Goal: Transaction & Acquisition: Subscribe to service/newsletter

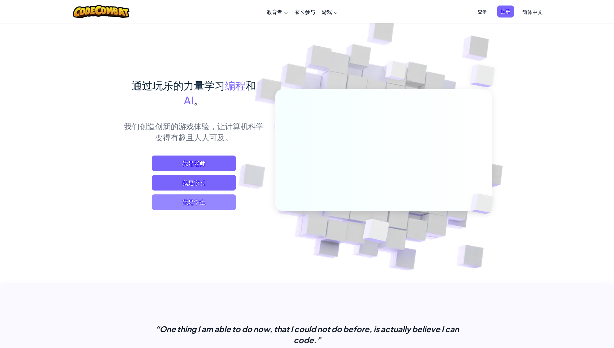
click at [211, 202] on span "我是学生" at bounding box center [194, 202] width 84 height 16
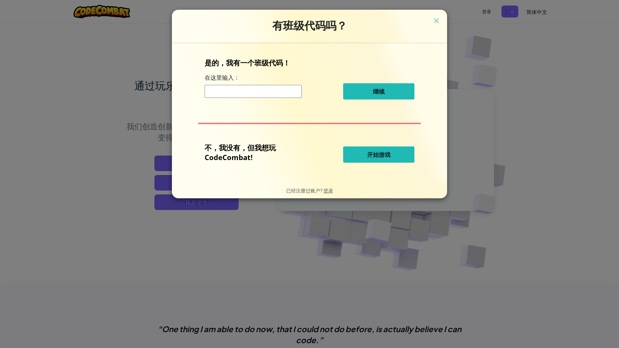
click at [366, 157] on button "开始游戏" at bounding box center [378, 154] width 71 height 16
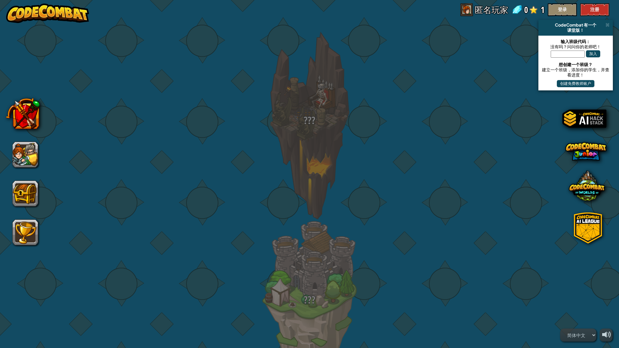
select select "zh-HANS"
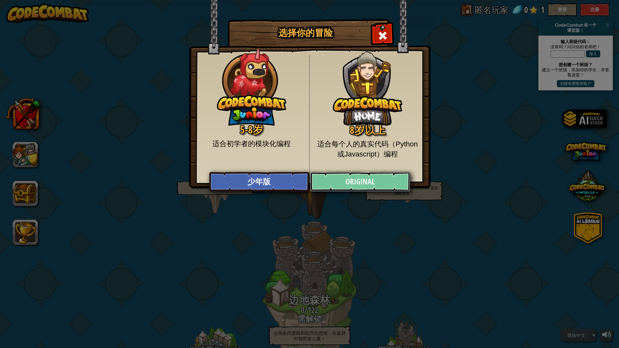
click at [348, 183] on link "Original" at bounding box center [360, 181] width 100 height 19
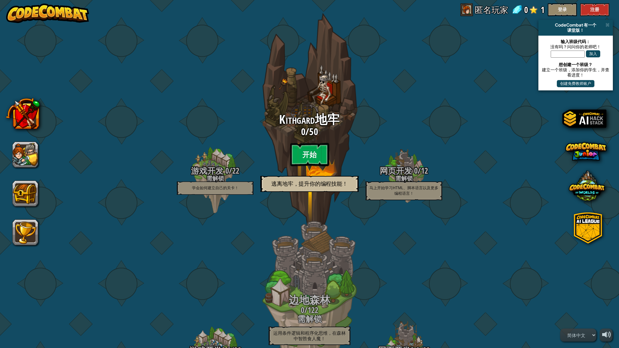
click at [295, 157] on btn "开始" at bounding box center [309, 154] width 39 height 23
select select "zh-HANS"
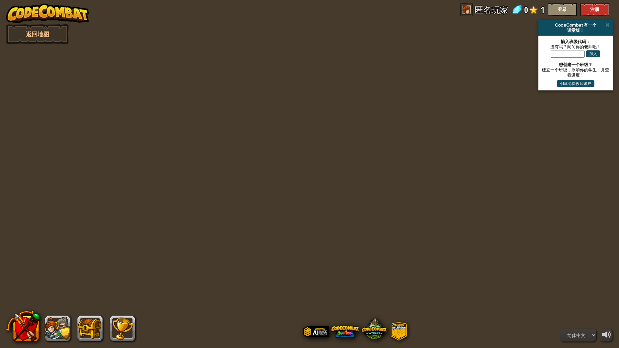
select select "zh-HANS"
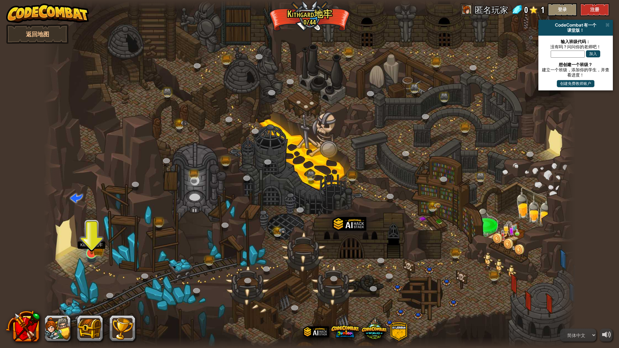
click at [94, 247] on img at bounding box center [91, 238] width 15 height 32
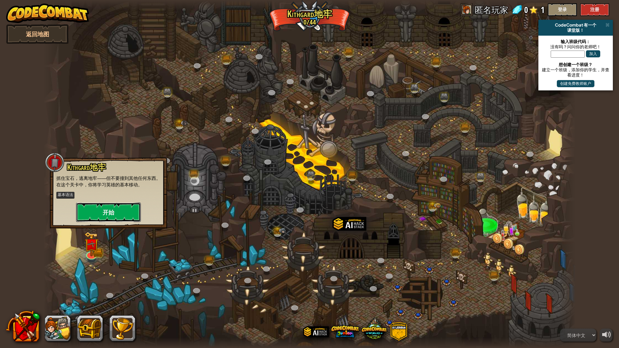
click at [104, 215] on button "开始" at bounding box center [108, 211] width 65 height 19
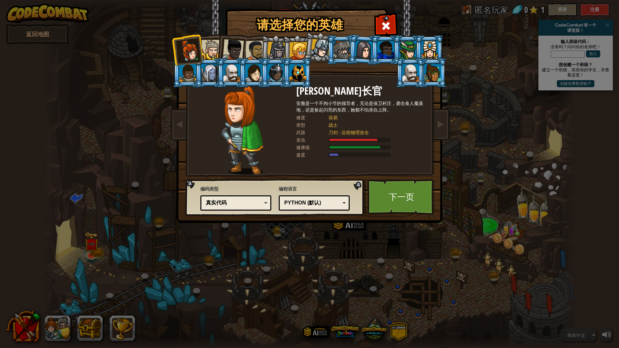
click at [240, 201] on div "真实代码" at bounding box center [234, 202] width 56 height 7
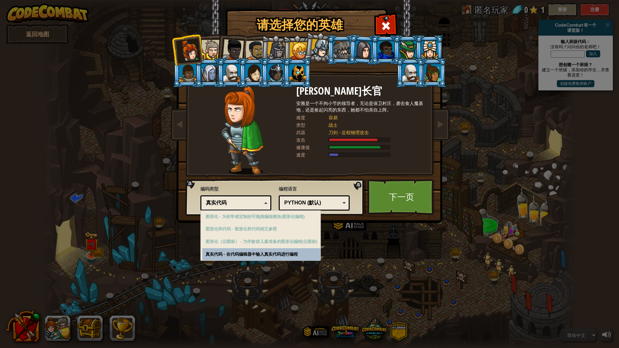
click at [340, 201] on div "Python (默认)" at bounding box center [312, 202] width 56 height 7
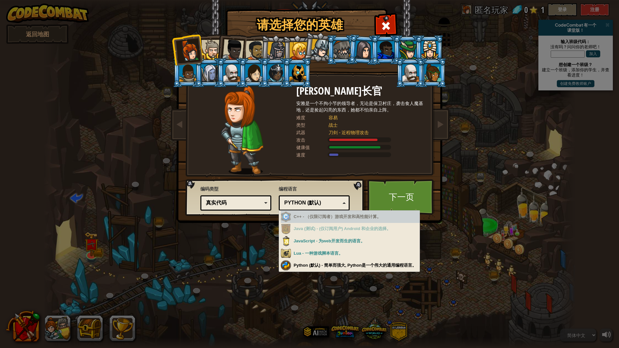
click at [327, 215] on div "C++ - （仅限订阅者）游戏开发和高性能计算。" at bounding box center [350, 217] width 139 height 13
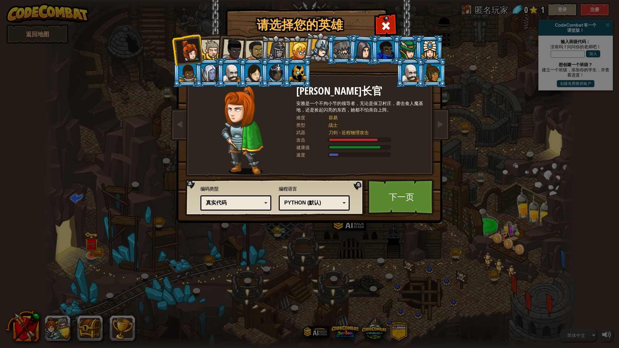
click at [324, 264] on div "请选择您的英雄 0 [PERSON_NAME]长官 [PERSON_NAME]是一个不拘小节的领导者，无论是保卫村庄，袭击食人魔基地，还是捡起闪亮的东西，她都…" at bounding box center [309, 174] width 619 height 348
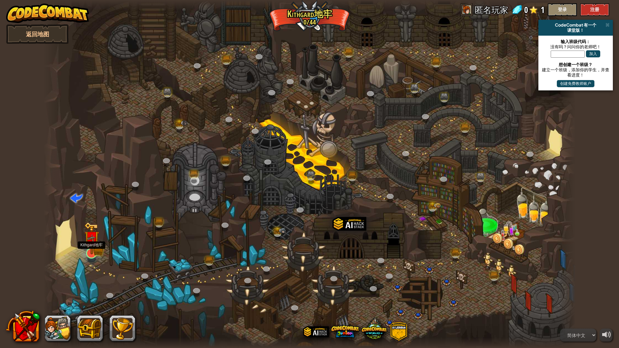
click at [95, 250] on img at bounding box center [91, 238] width 15 height 32
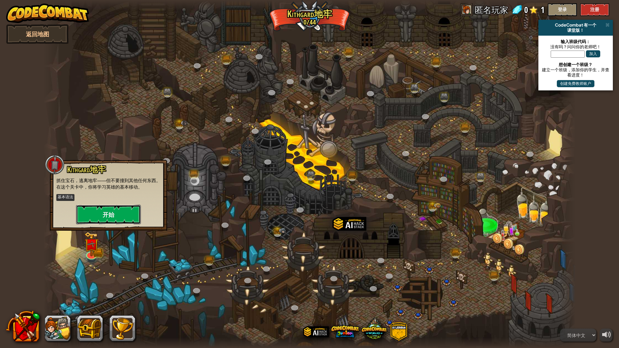
click at [107, 217] on button "开始" at bounding box center [108, 214] width 65 height 19
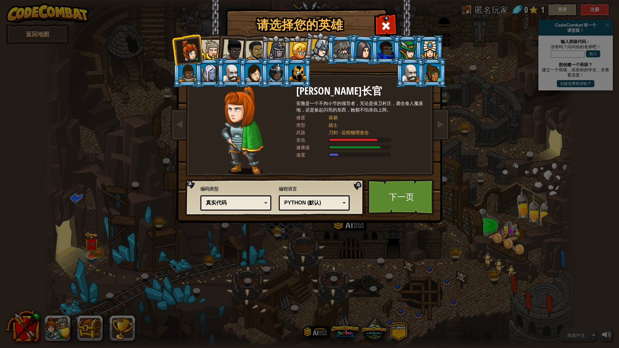
click at [332, 203] on div "Python (默认)" at bounding box center [312, 202] width 56 height 7
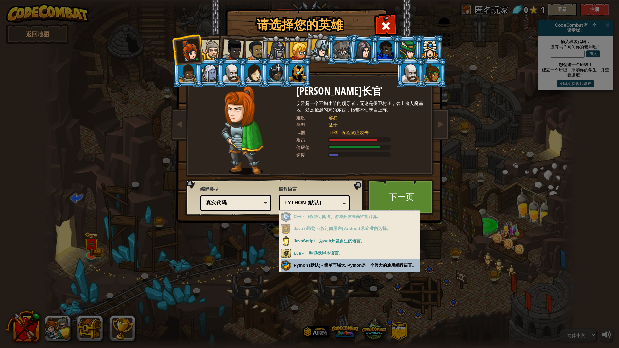
click at [322, 260] on div "请选择您的英雄 0 [PERSON_NAME]长官 [PERSON_NAME]是一个不拘小节的领导者，无论是保卫村庄，袭击食人魔基地，还是捡起闪亮的东西，她都…" at bounding box center [309, 174] width 619 height 348
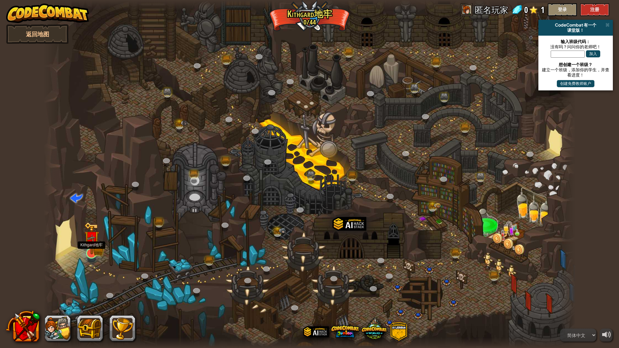
click at [87, 243] on img at bounding box center [91, 238] width 9 height 9
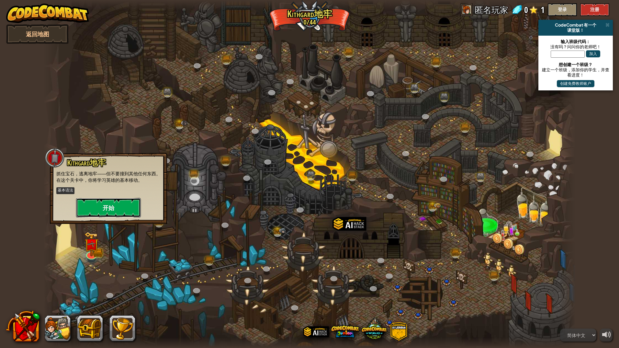
click at [109, 211] on button "开始" at bounding box center [108, 207] width 65 height 19
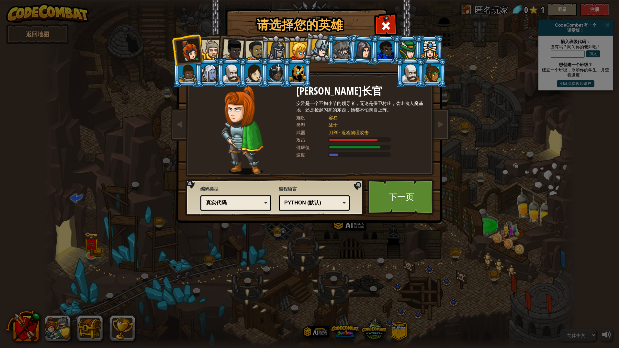
click at [345, 204] on div "Python (默认)" at bounding box center [314, 203] width 63 height 10
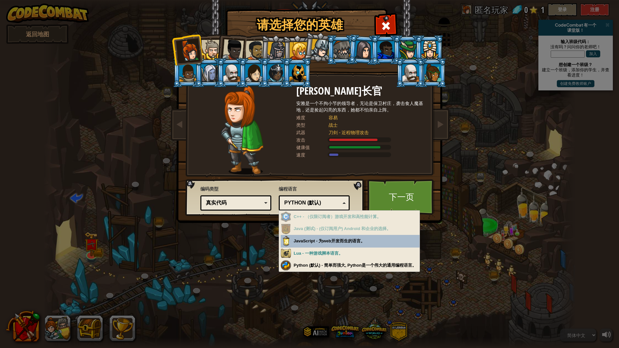
click at [345, 204] on div "Python (默认)" at bounding box center [314, 203] width 63 height 10
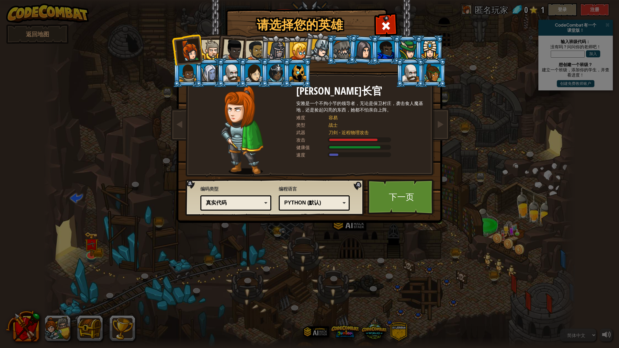
click at [260, 201] on div "真实代码" at bounding box center [234, 202] width 56 height 7
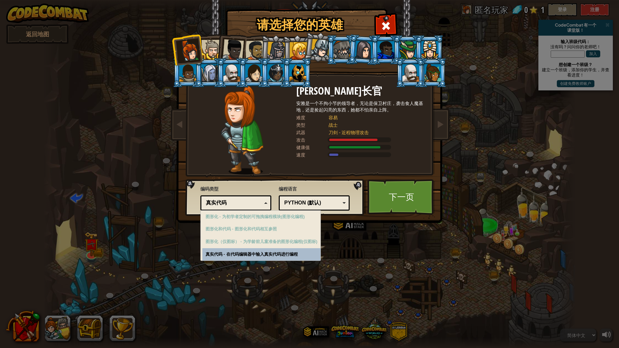
click at [263, 201] on div "真实代码" at bounding box center [236, 203] width 63 height 10
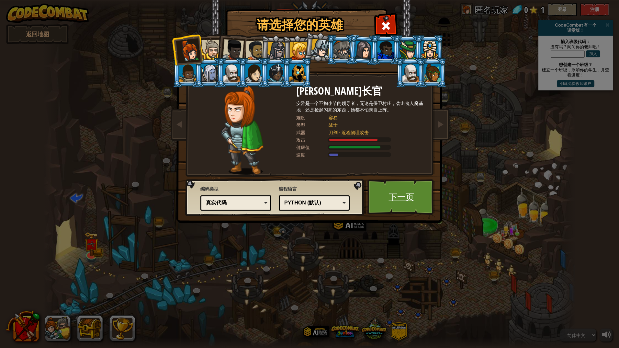
click at [388, 205] on link "下一页" at bounding box center [402, 197] width 68 height 36
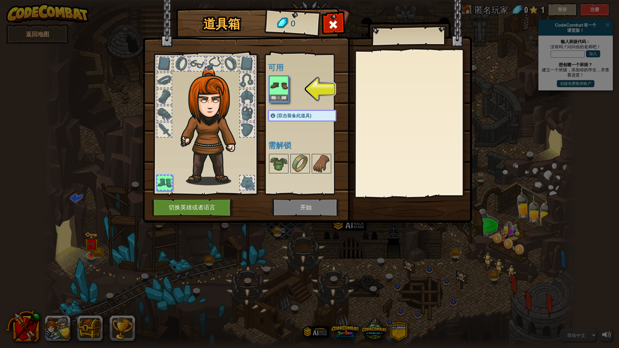
click at [285, 88] on img at bounding box center [279, 85] width 18 height 18
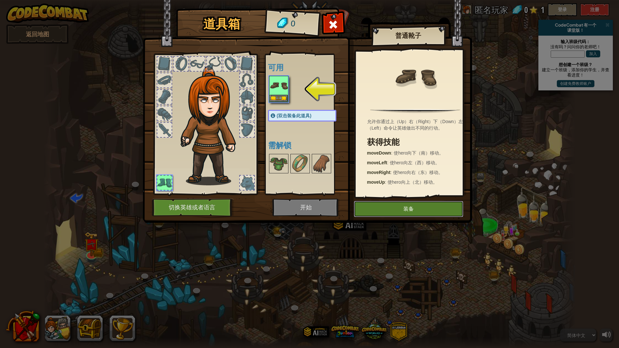
click at [410, 210] on button "装备" at bounding box center [408, 209] width 109 height 16
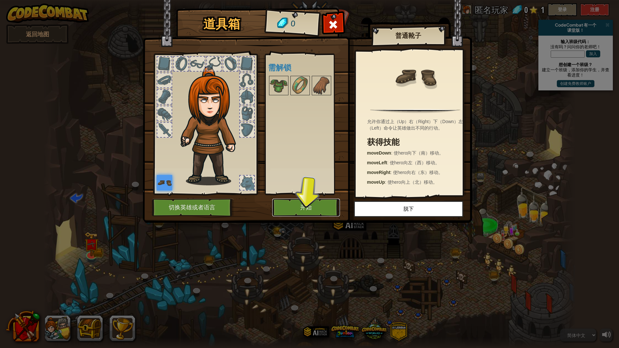
click at [328, 208] on button "开始" at bounding box center [306, 208] width 68 height 18
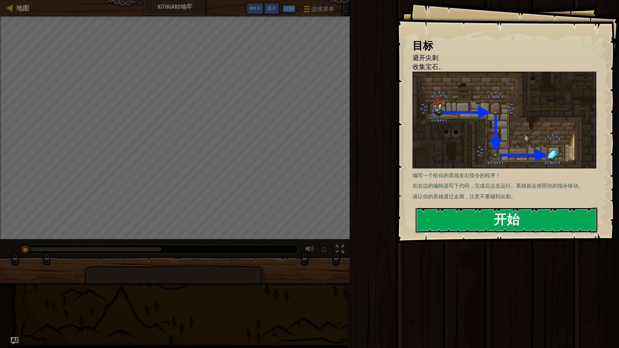
click at [488, 219] on button "开始" at bounding box center [507, 220] width 182 height 26
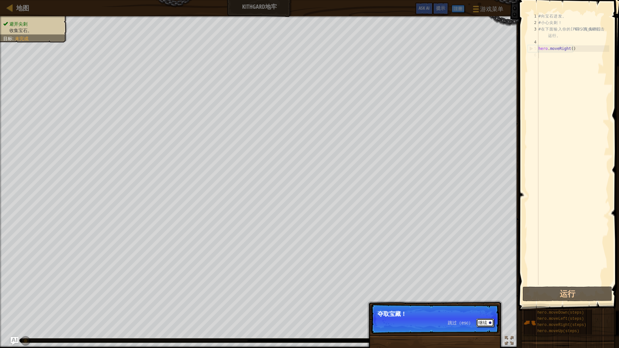
click at [483, 324] on button "继续" at bounding box center [485, 322] width 18 height 8
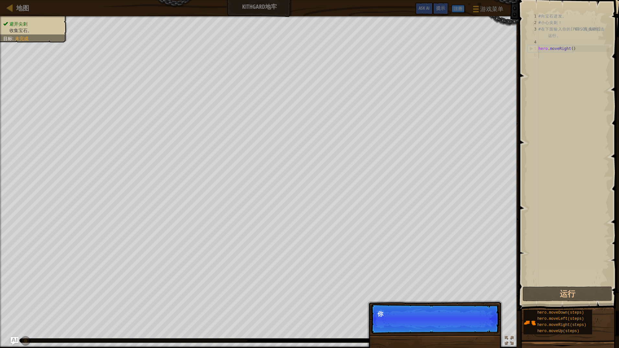
scroll to position [3, 0]
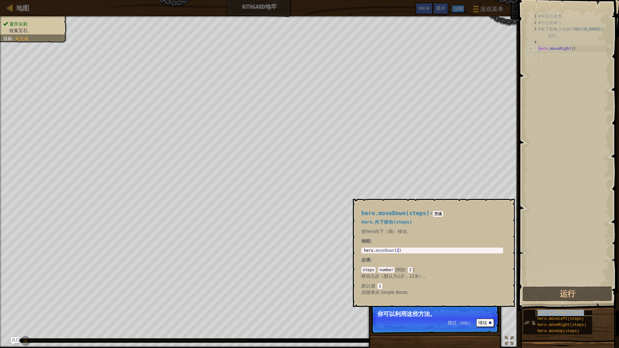
click at [546, 315] on div "hero.moveDown(steps)" at bounding box center [567, 313] width 62 height 6
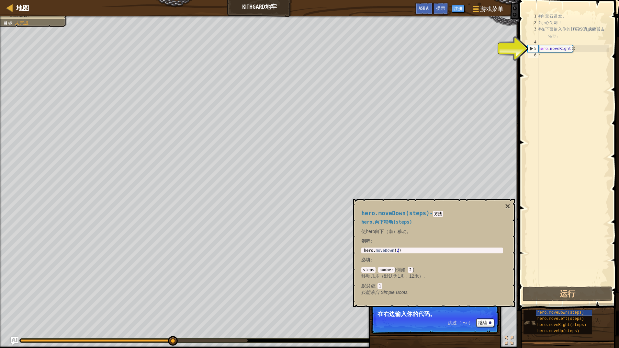
scroll to position [0, 0]
type textarea "h"
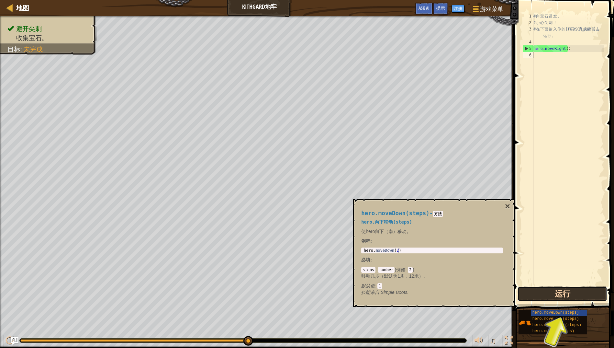
click at [564, 287] on button "运行" at bounding box center [563, 293] width 90 height 15
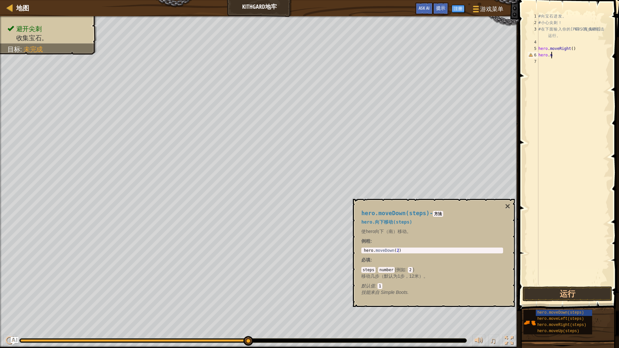
scroll to position [3, 1]
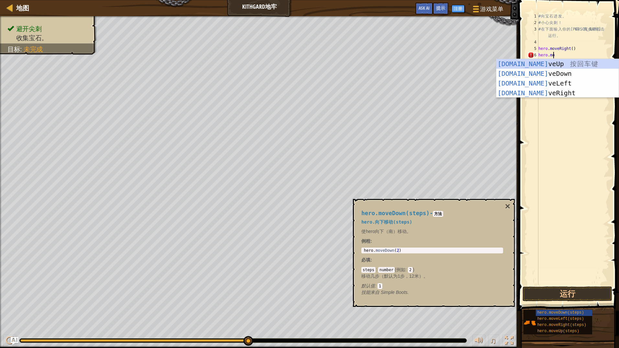
type textarea "hero.move"
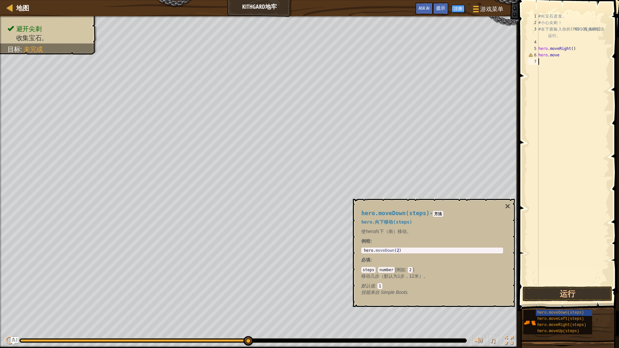
scroll to position [3, 0]
type textarea "hero.move"
click at [580, 295] on button "运行" at bounding box center [568, 293] width 90 height 15
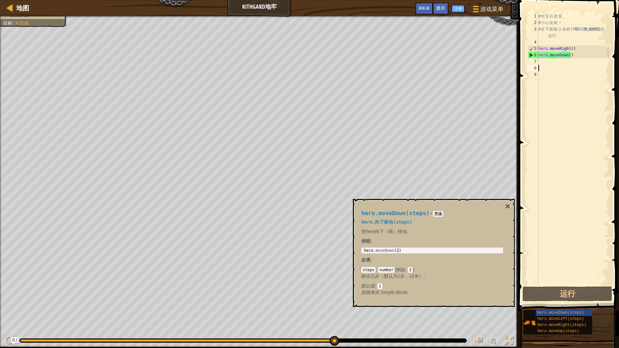
click at [544, 63] on div "# 向 宝 石 进 发 。 # 小 心 尖 刺 ！ # 在 下 面 输 入 你 的 代 码 ， 完 成 后 点 击 运 行 。 hero . moveRigh…" at bounding box center [573, 155] width 72 height 285
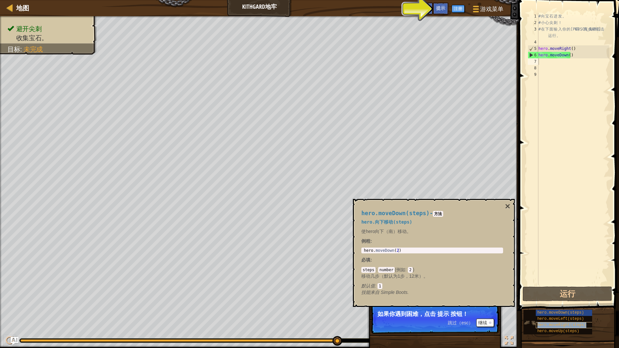
click at [573, 325] on span "hero.moveRight(steps)" at bounding box center [562, 325] width 49 height 5
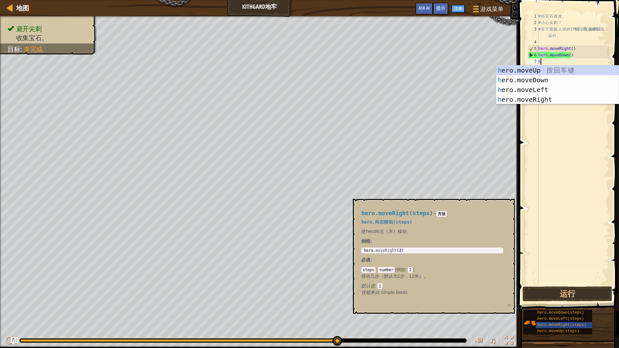
type textarea "he"
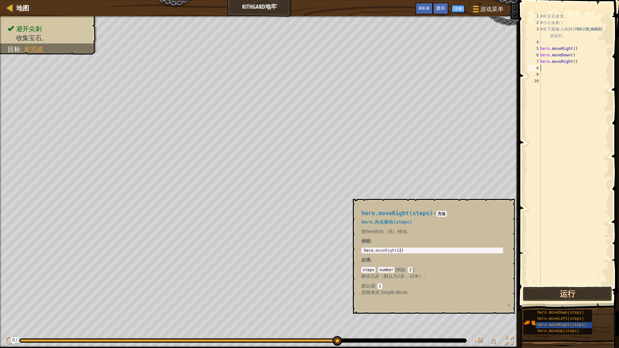
click at [570, 293] on button "运行" at bounding box center [568, 293] width 90 height 15
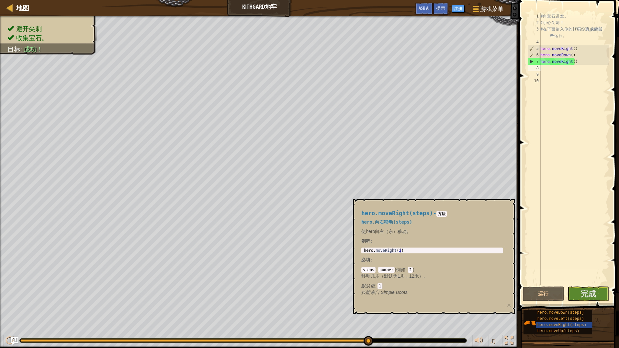
click at [479, 329] on div "♫" at bounding box center [259, 338] width 519 height 19
click at [485, 0] on body "地图 Kithgard地牢 游戏菜单 完成 注册 提示 Ask AI 1 הההההההההההההההההההההההההההההההההההההההההה…" at bounding box center [309, 0] width 619 height 0
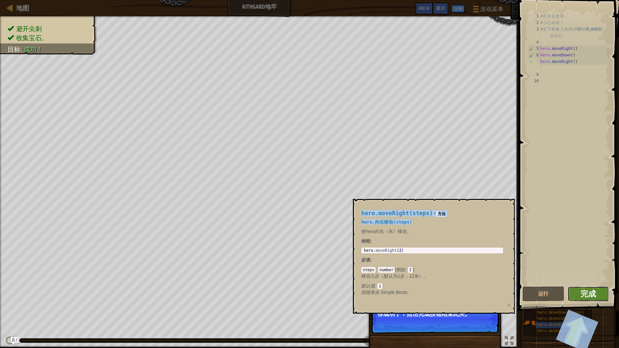
click at [587, 291] on span "完成" at bounding box center [589, 293] width 16 height 10
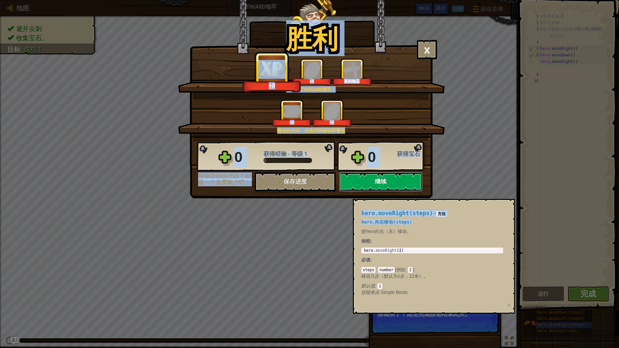
click at [362, 180] on button "继续" at bounding box center [381, 181] width 84 height 19
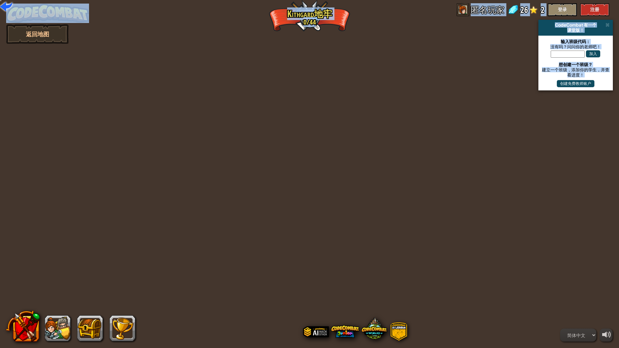
select select "zh-HANS"
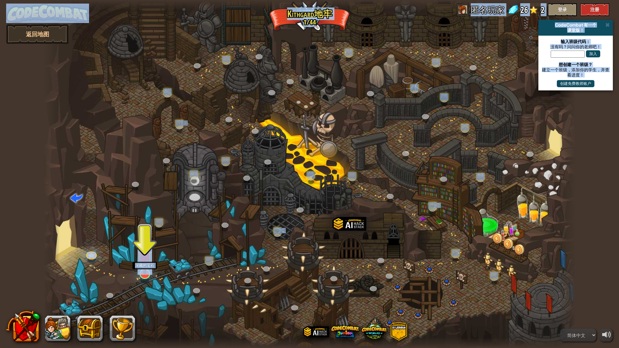
click at [144, 271] on img at bounding box center [145, 258] width 15 height 34
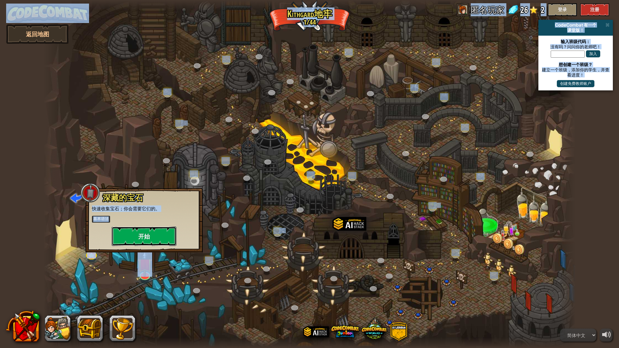
click at [148, 235] on button "开始" at bounding box center [144, 235] width 65 height 19
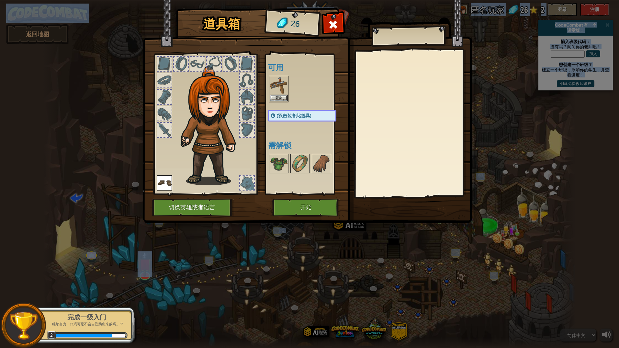
click at [278, 83] on img at bounding box center [279, 85] width 18 height 18
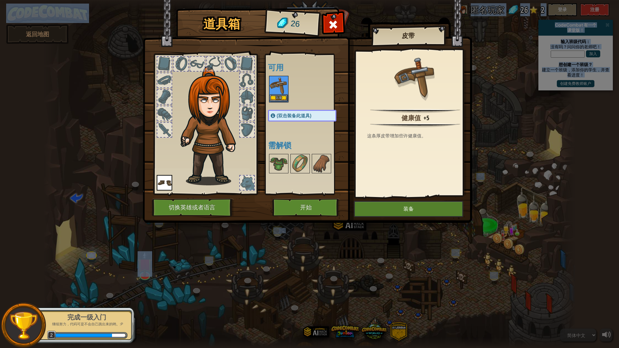
click at [278, 83] on img at bounding box center [279, 85] width 18 height 18
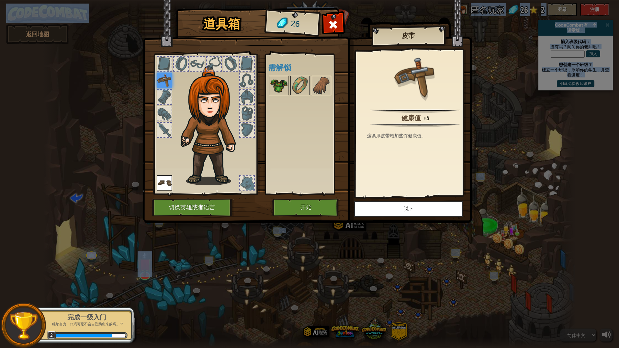
click at [280, 89] on img at bounding box center [279, 85] width 18 height 18
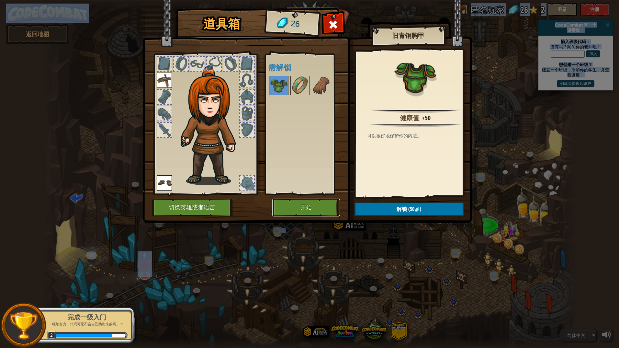
click at [306, 211] on button "开始" at bounding box center [306, 208] width 68 height 18
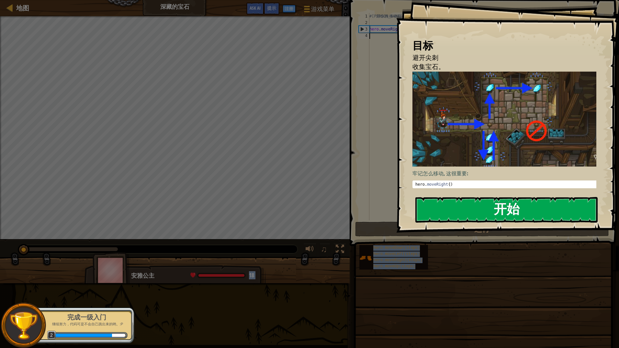
click at [471, 197] on button "开始" at bounding box center [507, 210] width 182 height 26
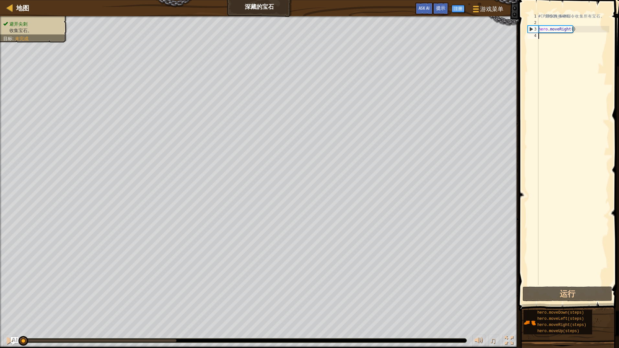
scroll to position [3, 0]
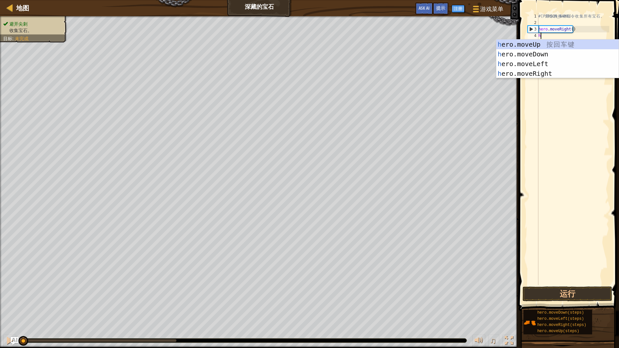
type textarea "her"
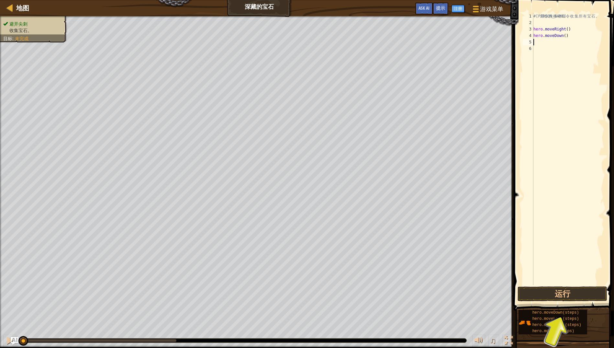
type textarea "he"
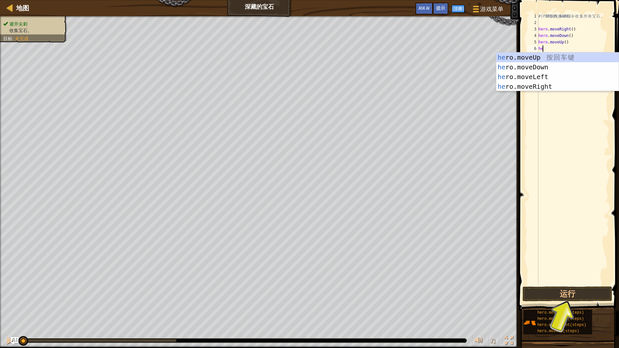
type textarea "her"
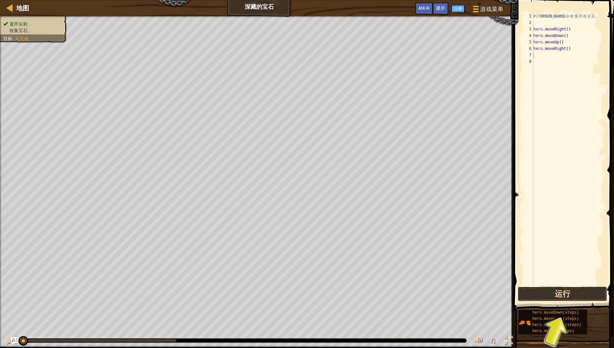
click at [573, 290] on button "运行" at bounding box center [563, 293] width 90 height 15
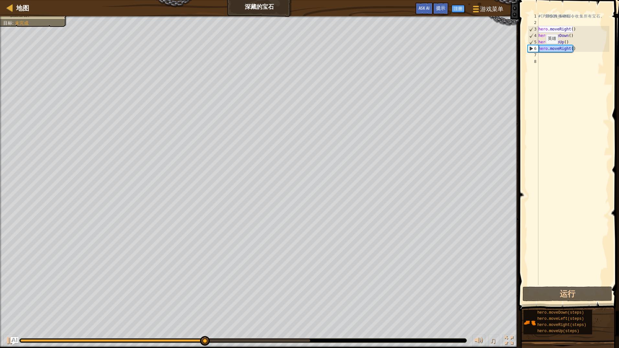
drag, startPoint x: 580, startPoint y: 51, endPoint x: 529, endPoint y: 50, distance: 50.9
click at [529, 50] on div "1 2 3 4 5 6 7 8 # 利 用 你 的 移 动 命 令 收 集 所 有 宝 石 。 hero . moveRight ( ) hero . mov…" at bounding box center [568, 149] width 83 height 272
type textarea "hero.moveRight()"
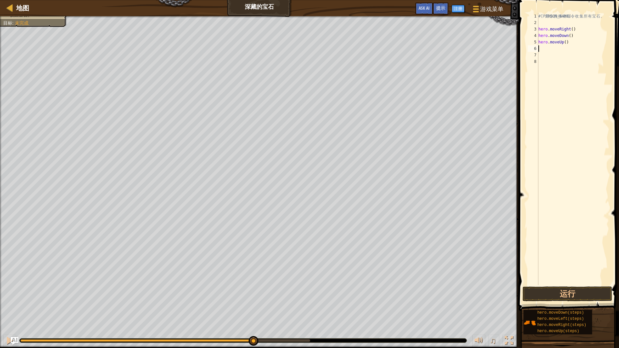
click at [548, 49] on div "# 利 用 你 的 移 动 命 令 收 集 所 有 宝 石 。 hero . moveRight ( ) hero . moveDown ( ) hero .…" at bounding box center [573, 155] width 72 height 285
click at [540, 49] on div "# 利 用 你 的 移 动 命 令 收 集 所 有 宝 石 。 hero . moveRight ( ) hero . moveDown ( ) hero .…" at bounding box center [573, 155] width 72 height 285
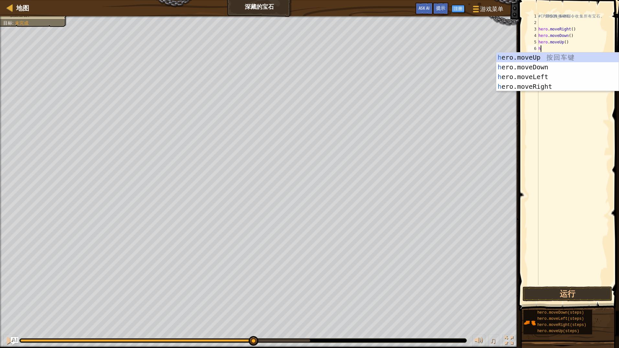
type textarea "hr"
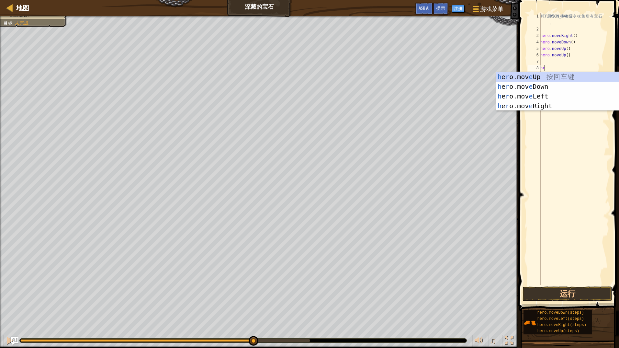
type textarea "h"
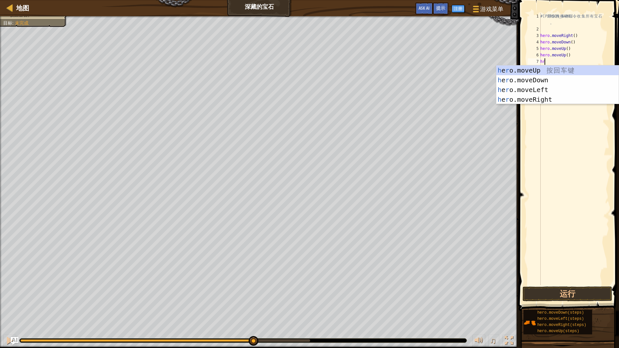
type textarea "hre"
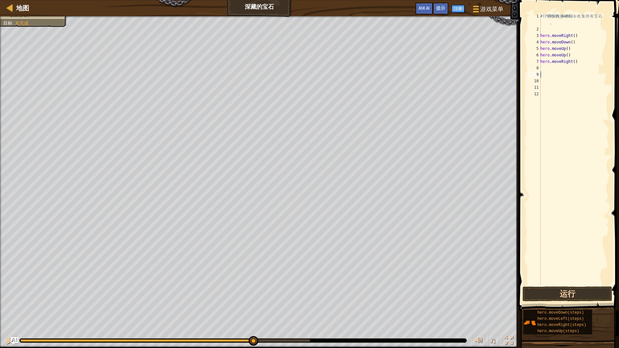
click at [572, 287] on div "1 2 3 4 5 6 7 8 9 10 11 12 # 利 用 你 的 移 动 命 令 收 集 所 有 宝 石 。 hero . moveRight ( )…" at bounding box center [568, 168] width 102 height 330
click at [563, 297] on button "运行" at bounding box center [568, 293] width 90 height 15
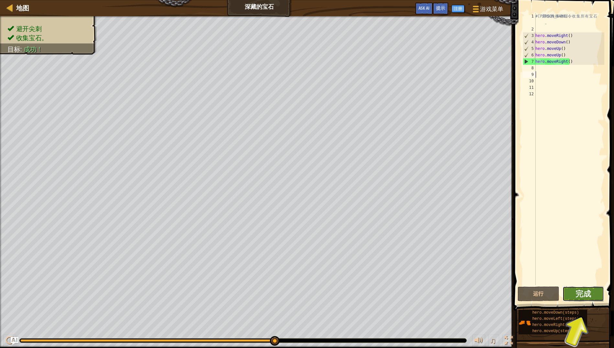
click at [593, 297] on button "完成" at bounding box center [584, 293] width 42 height 15
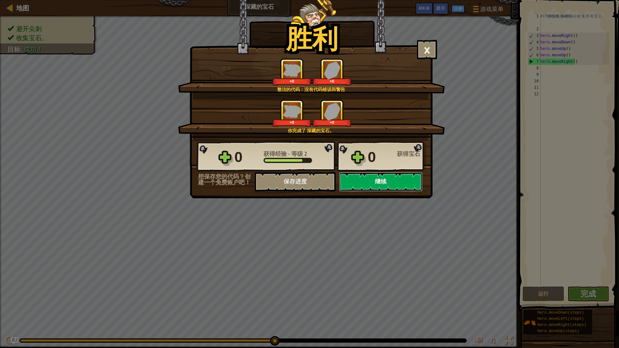
click at [376, 182] on button "继续" at bounding box center [381, 181] width 84 height 19
select select "zh-HANS"
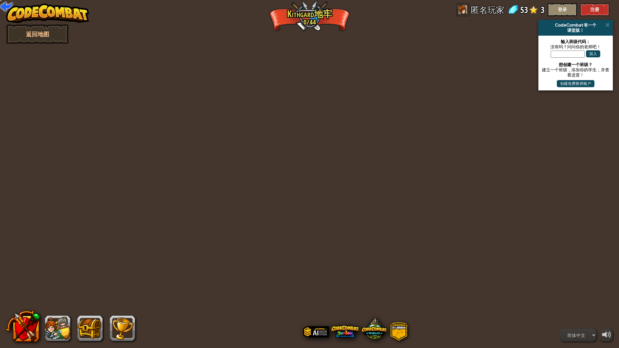
select select "zh-HANS"
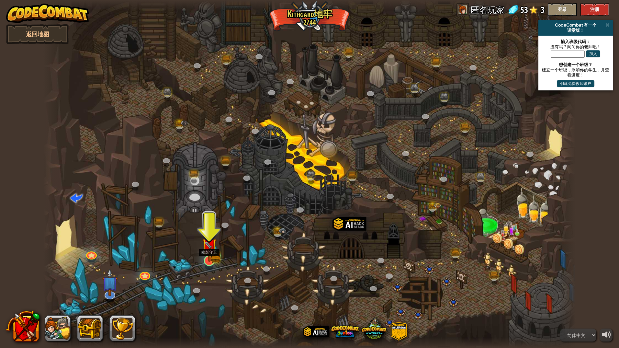
click at [212, 255] on img at bounding box center [209, 245] width 15 height 32
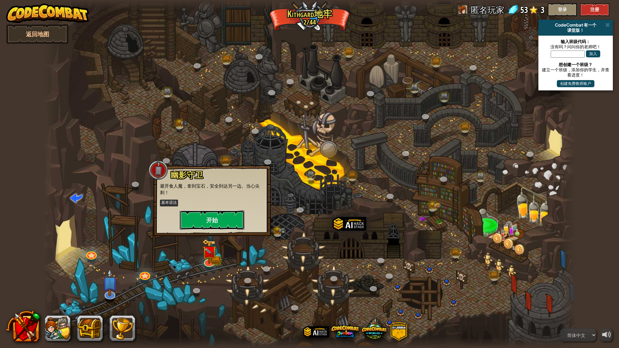
click at [214, 220] on button "开始" at bounding box center [212, 219] width 65 height 19
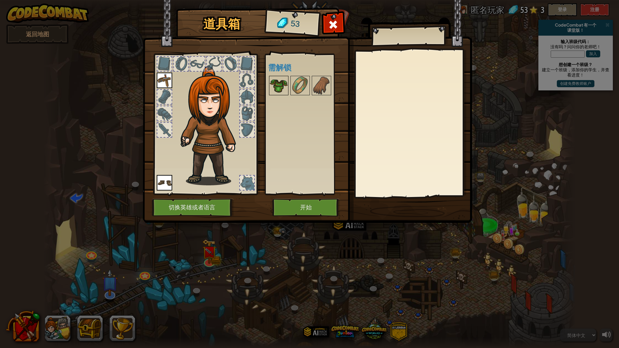
click at [279, 81] on img at bounding box center [279, 85] width 18 height 18
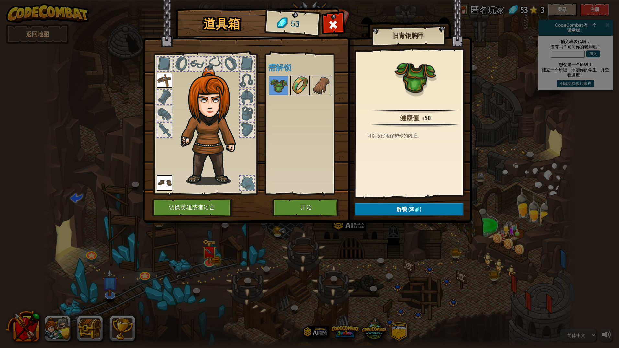
click at [297, 84] on img at bounding box center [300, 85] width 18 height 18
drag, startPoint x: 297, startPoint y: 84, endPoint x: 309, endPoint y: 86, distance: 11.5
click at [299, 85] on img at bounding box center [300, 85] width 18 height 18
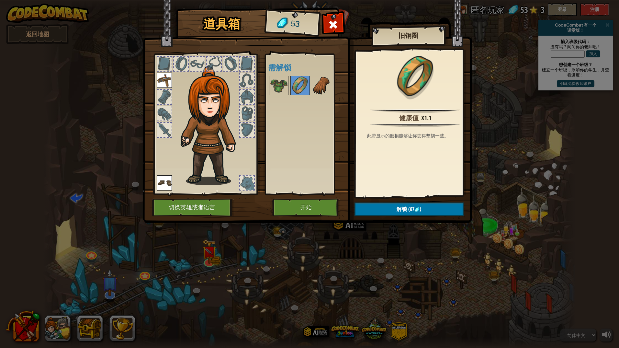
click at [320, 86] on img at bounding box center [322, 85] width 18 height 18
drag, startPoint x: 320, startPoint y: 86, endPoint x: 311, endPoint y: 166, distance: 80.5
click at [320, 87] on img at bounding box center [322, 85] width 18 height 18
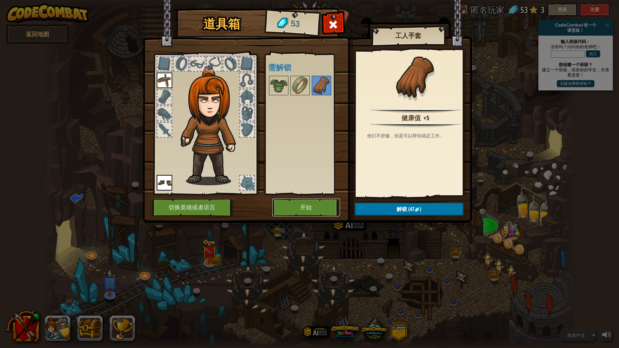
click at [302, 211] on button "开始" at bounding box center [306, 208] width 68 height 18
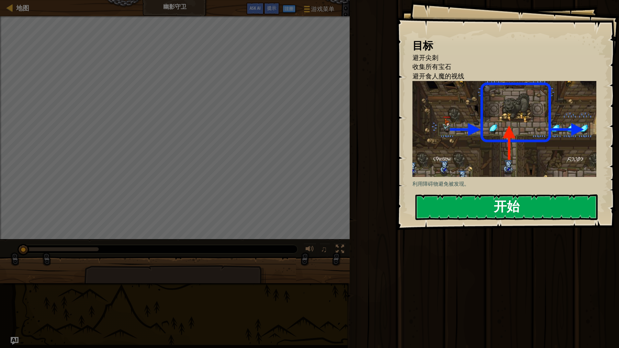
click at [440, 200] on button "开始" at bounding box center [507, 207] width 182 height 26
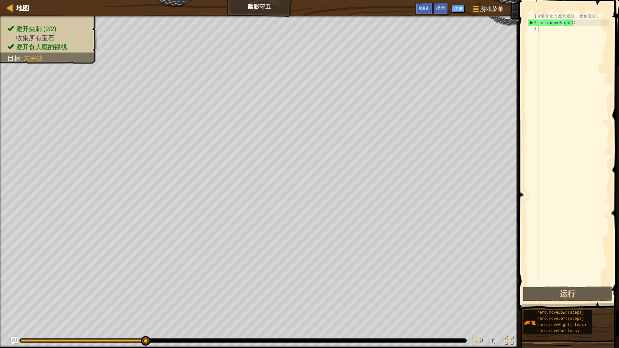
click at [258, 324] on div "避开尖刺 (2/2) 收集所有宝石 避开食人魔的视线 目标 : 未完成 ♫ 安雅公主 18 x: 22 y: 30 No target" at bounding box center [309, 182] width 619 height 332
click at [548, 40] on div "# 避 开 食 人 魔 的 视 线 ， 收 集 宝 石 。 hero . moveRight ( )" at bounding box center [573, 155] width 72 height 285
click at [546, 32] on div "# 避 开 食 人 魔 的 视 线 ， 收 集 宝 石 。 hero . moveRight ( )" at bounding box center [573, 155] width 72 height 285
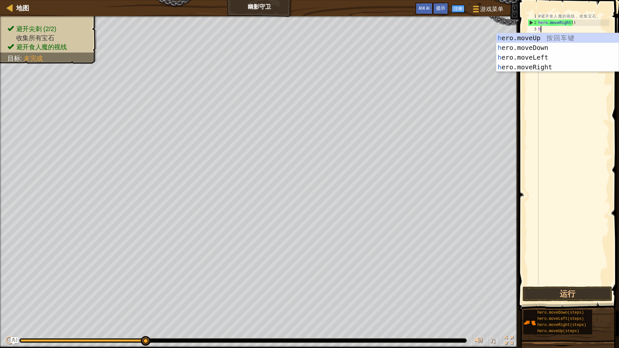
type textarea "hre"
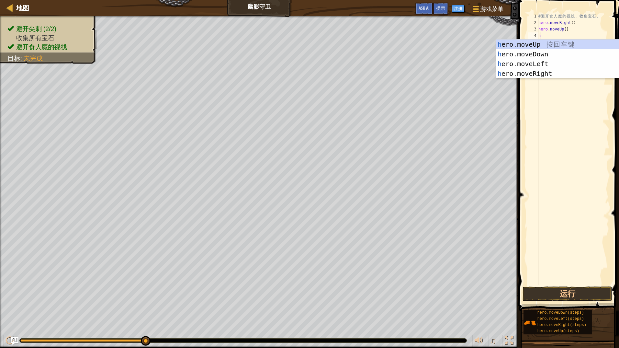
type textarea "hre"
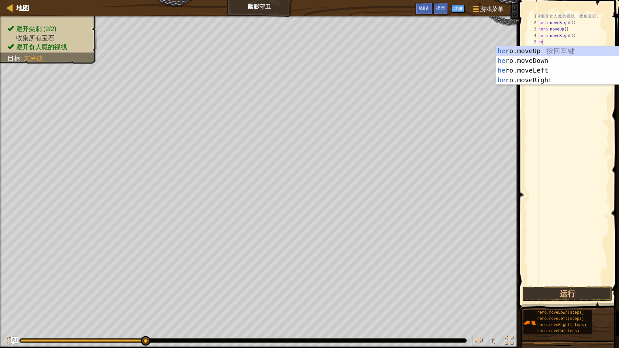
type textarea "her"
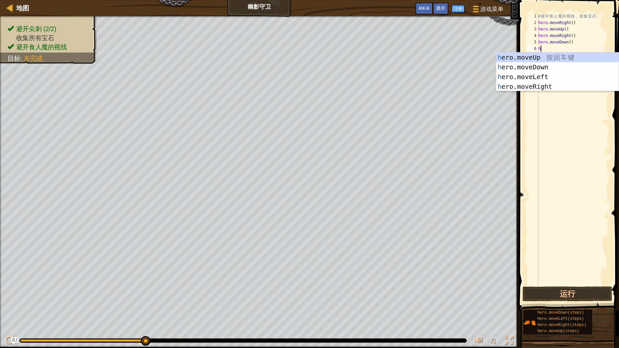
type textarea "her"
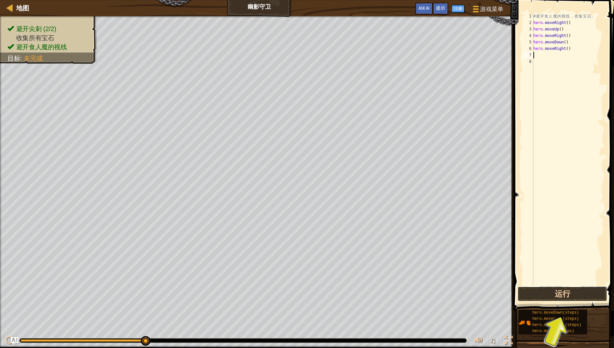
click at [559, 293] on button "运行" at bounding box center [563, 293] width 90 height 15
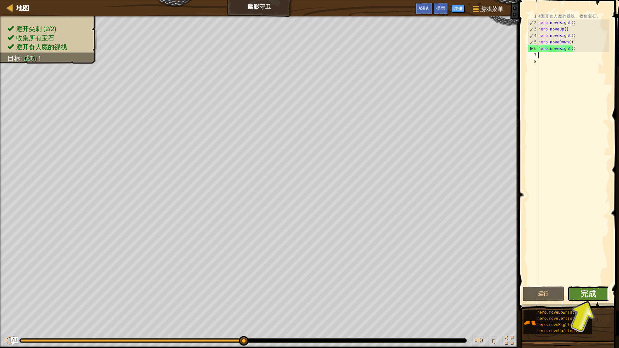
click at [587, 297] on span "完成" at bounding box center [589, 293] width 16 height 10
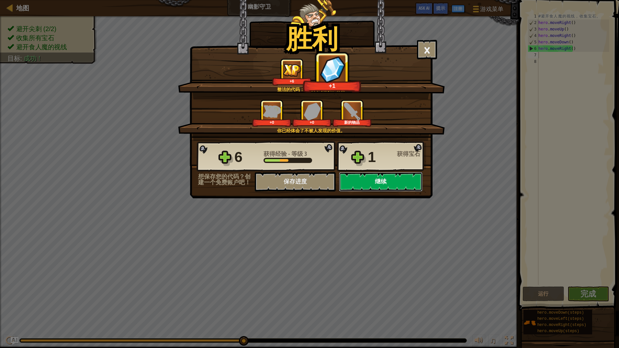
click at [373, 185] on button "继续" at bounding box center [381, 181] width 84 height 19
select select "zh-HANS"
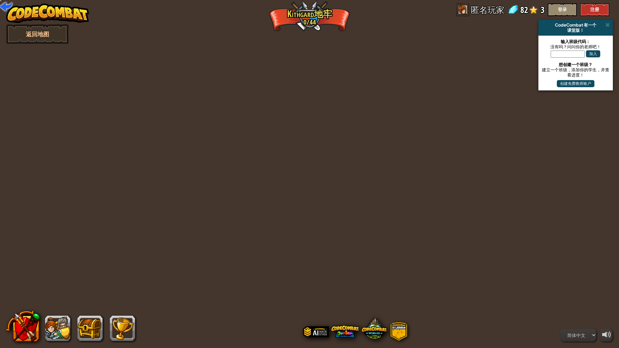
select select "zh-HANS"
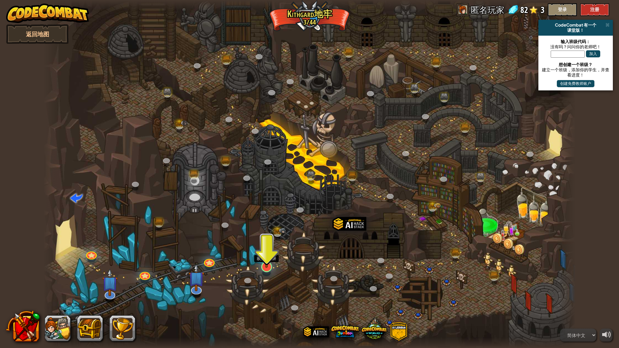
click at [267, 259] on img at bounding box center [266, 251] width 15 height 34
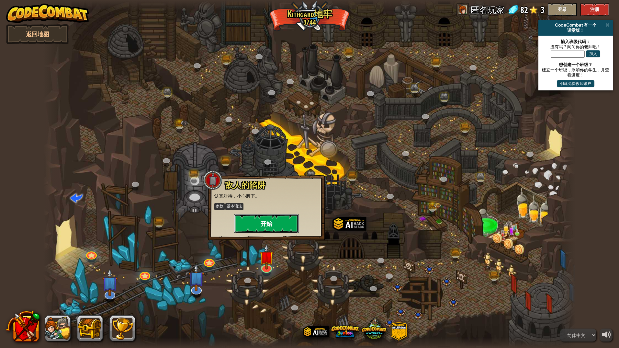
click at [270, 228] on button "开始" at bounding box center [266, 223] width 65 height 19
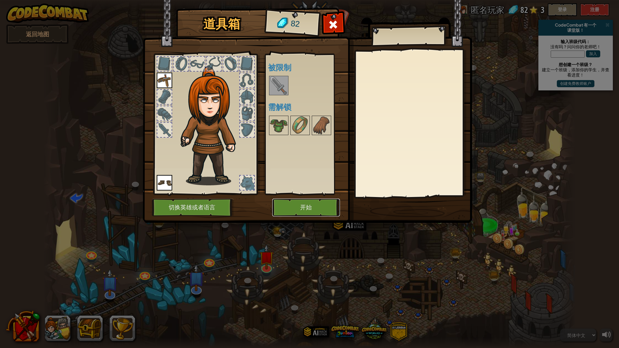
click at [295, 207] on button "开始" at bounding box center [306, 208] width 68 height 18
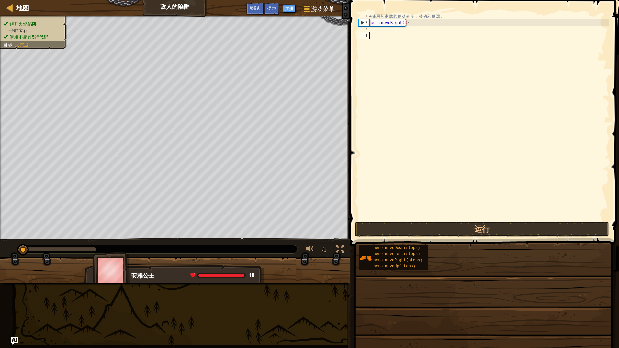
scroll to position [3, 0]
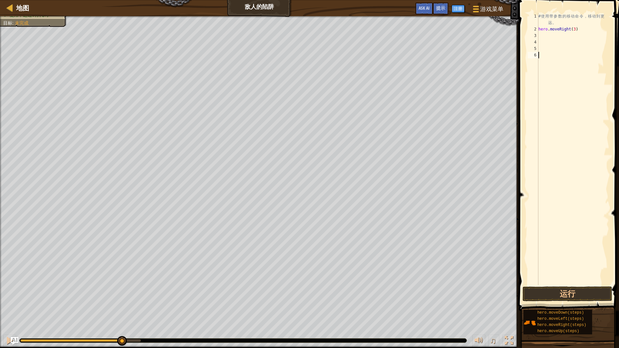
click at [545, 35] on div "# 使 用 带 参 数 的 移 动 命 令 ， 移 动 到 更 远 。 hero . moveRight ( 3 )" at bounding box center [573, 158] width 72 height 291
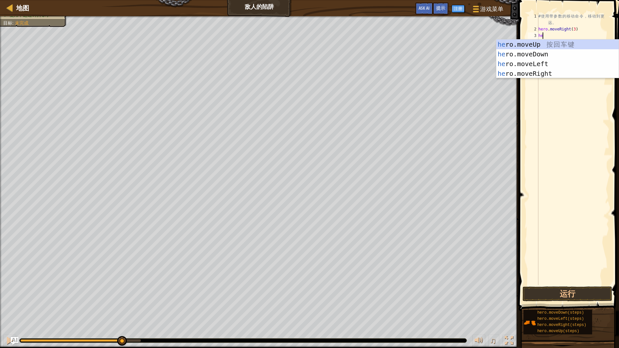
type textarea "her"
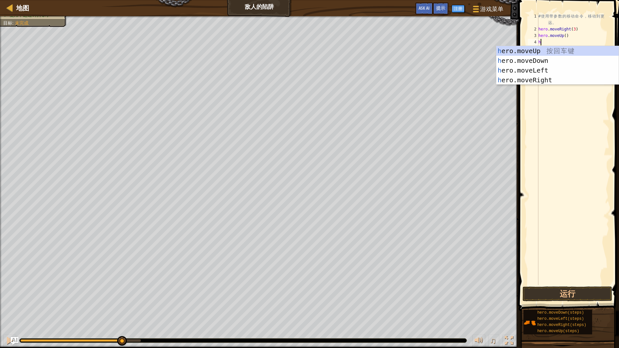
type textarea "her"
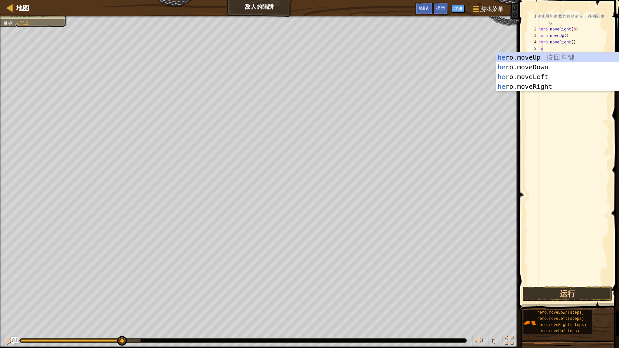
type textarea "her"
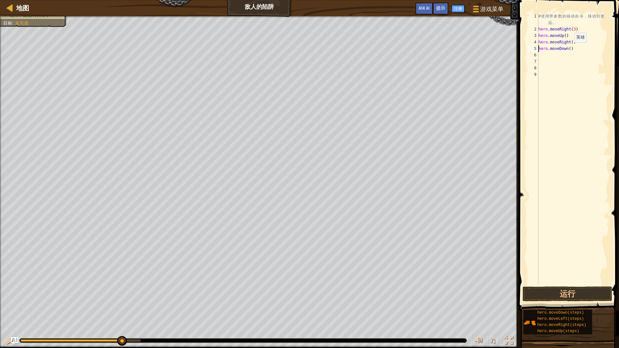
click at [569, 49] on div "# 使 用 带 参 数 的 移 动 命 令 ， 移 动 到 更 远 。 hero . moveRight ( 3 ) hero . moveUp ( ) he…" at bounding box center [573, 158] width 72 height 291
type textarea "hero.moveDown(3)"
click at [582, 49] on div "# 使 用 带 参 数 的 移 动 命 令 ， 移 动 到 更 远 。 hero . moveRight ( 3 ) hero . moveUp ( ) he…" at bounding box center [573, 158] width 72 height 291
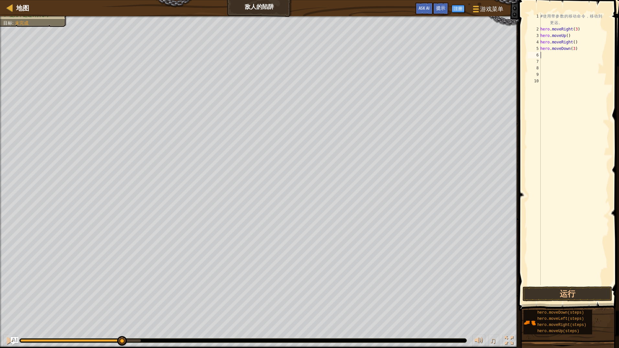
type textarea "h"
click at [577, 294] on button "运行" at bounding box center [568, 293] width 90 height 15
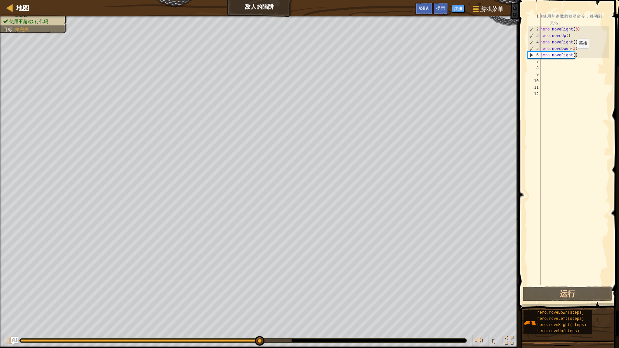
click at [574, 55] on div "# 使 用 带 参 数 的 移 动 命 令 ， 移 动 到 更 远 。 hero . moveRight ( 3 ) hero . moveUp ( ) he…" at bounding box center [574, 158] width 70 height 291
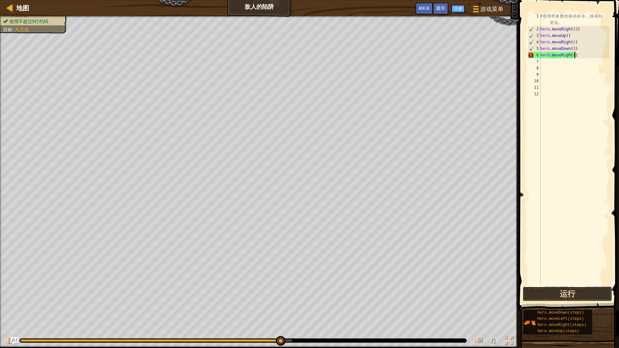
click at [562, 296] on button "运行" at bounding box center [568, 293] width 90 height 15
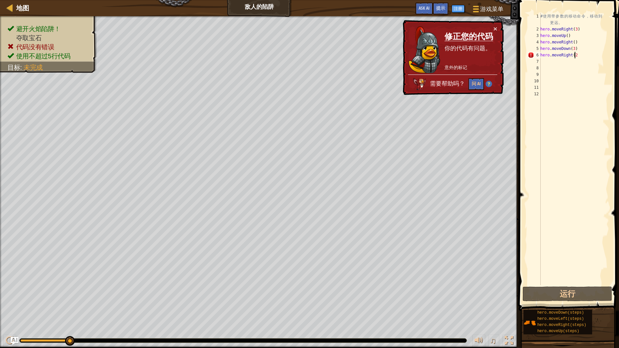
type textarea "hero.moveRight(2)"
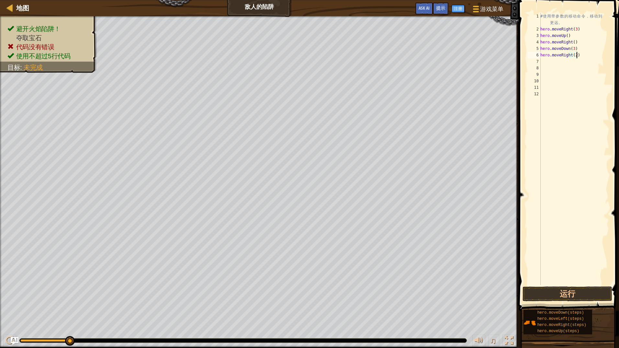
click at [547, 67] on div "# 使 用 带 参 数 的 移 动 命 令 ， 移 动 到 更 远 。 hero . moveRight ( 3 ) hero . moveUp ( ) he…" at bounding box center [574, 158] width 70 height 291
click at [586, 297] on button "运行" at bounding box center [568, 293] width 90 height 15
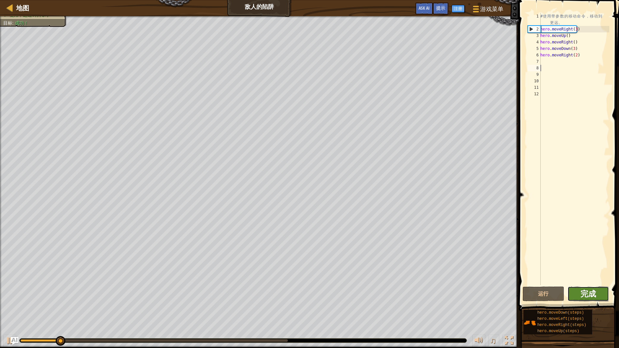
click at [582, 296] on span "完成" at bounding box center [589, 293] width 16 height 10
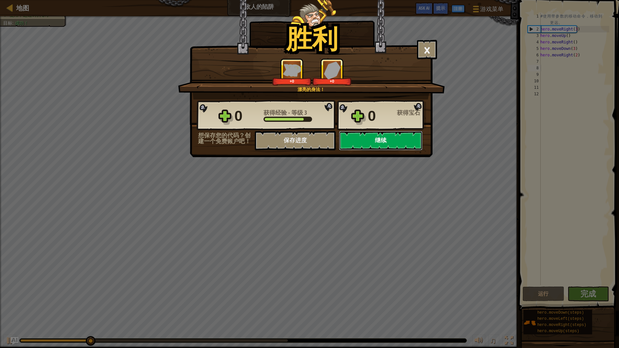
click at [378, 144] on button "继续" at bounding box center [381, 140] width 84 height 19
select select "zh-HANS"
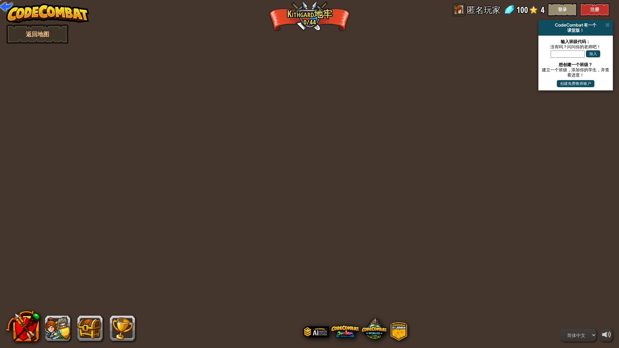
select select "zh-HANS"
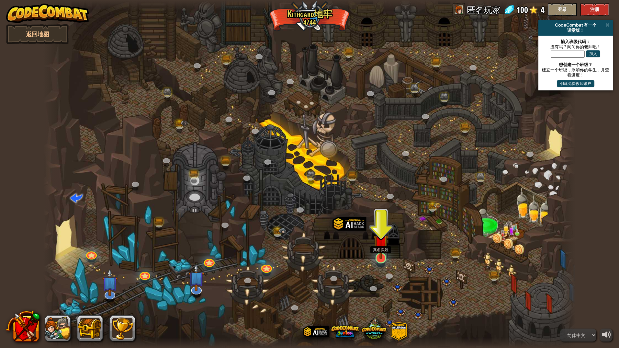
click at [383, 255] on img at bounding box center [381, 242] width 15 height 34
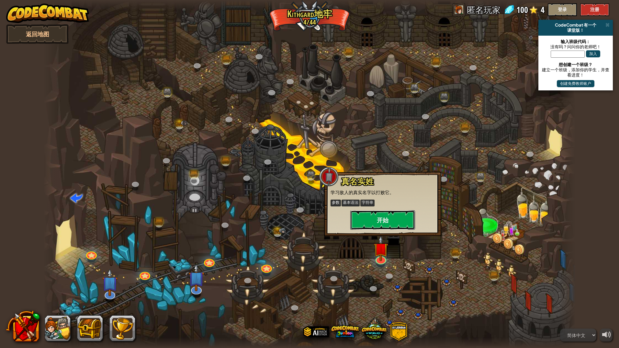
click at [378, 223] on button "开始" at bounding box center [382, 219] width 65 height 19
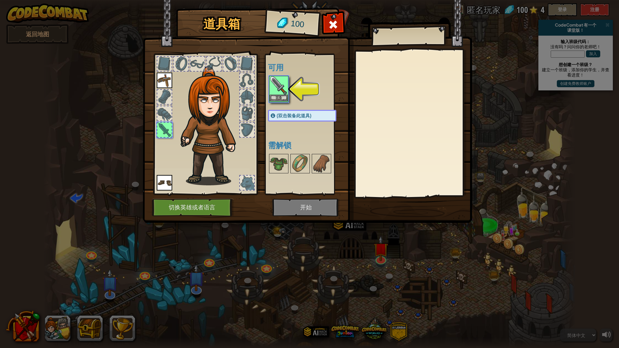
click at [280, 87] on img at bounding box center [279, 85] width 18 height 18
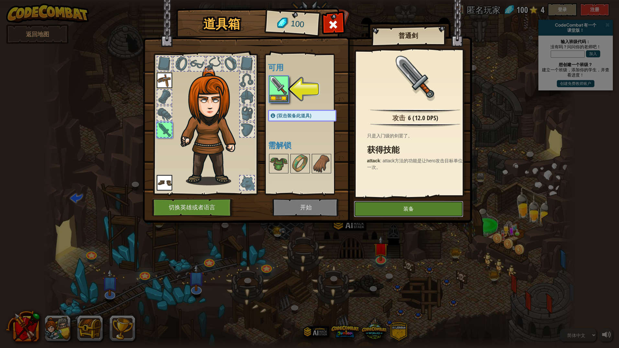
click at [391, 212] on button "装备" at bounding box center [408, 209] width 109 height 16
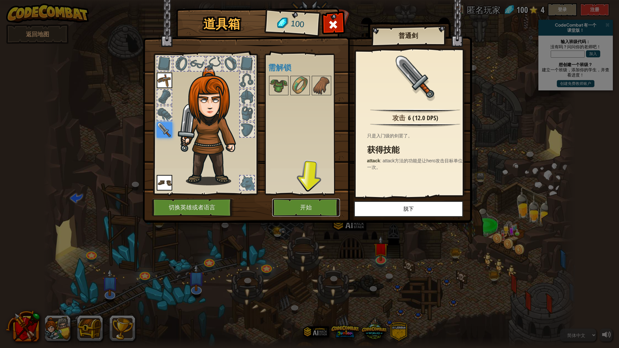
click at [310, 203] on button "开始" at bounding box center [306, 208] width 68 height 18
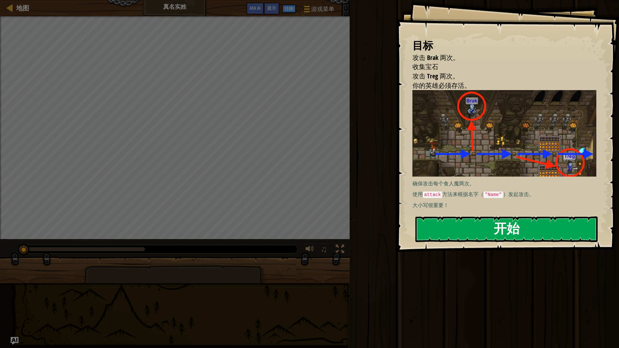
click at [454, 226] on button "开始" at bounding box center [507, 229] width 182 height 26
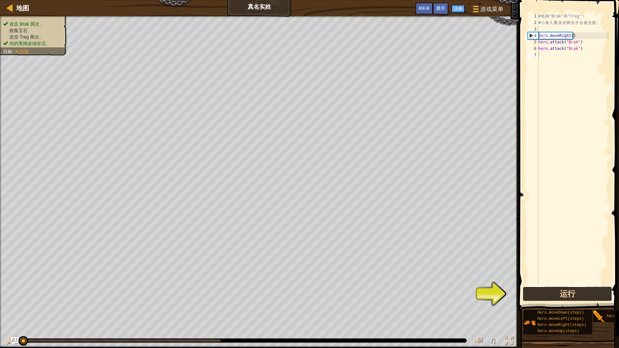
click at [562, 288] on button "运行" at bounding box center [568, 293] width 90 height 15
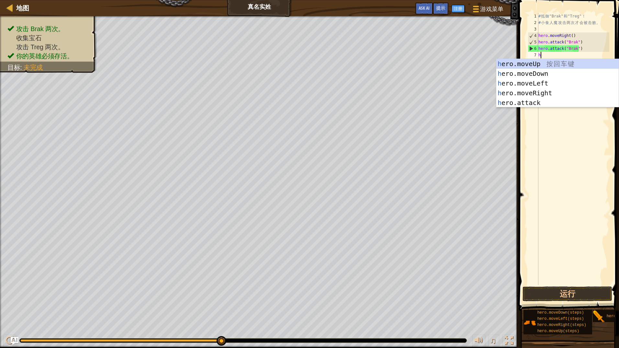
scroll to position [3, 0]
type textarea "hre"
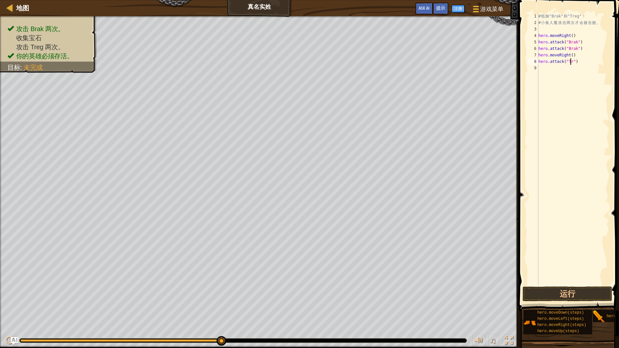
scroll to position [3, 3]
type textarea "hero.attack("Treg")"
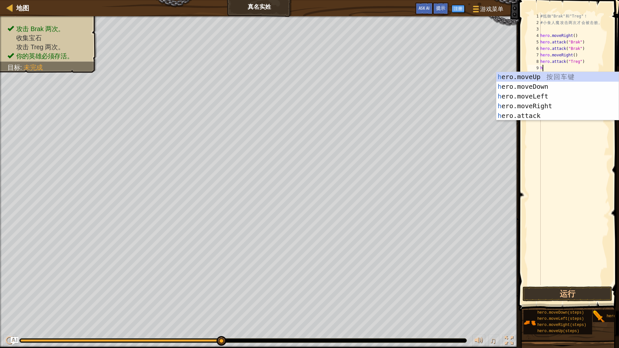
type textarea "her"
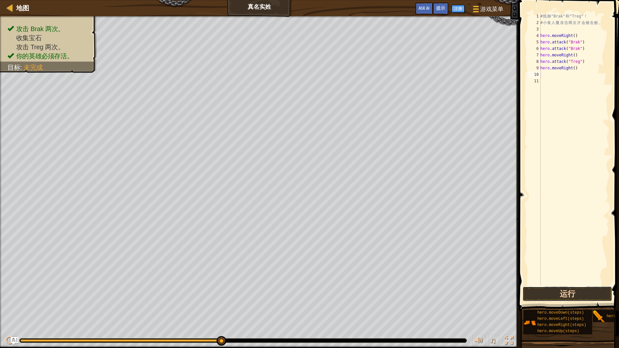
click at [585, 291] on button "运行" at bounding box center [568, 293] width 90 height 15
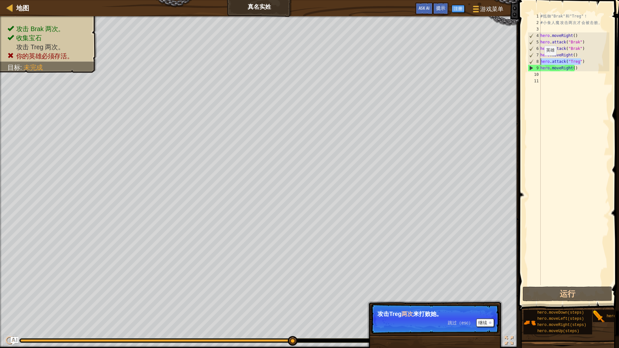
drag, startPoint x: 587, startPoint y: 63, endPoint x: 537, endPoint y: 62, distance: 49.3
click at [537, 62] on div "1 2 3 4 5 6 7 8 9 10 11 # 抵 御 "Brak" 和 "Treg" ！ # 小 食 人 魔 攻 击 两 次 才 会 被 击 败 。 h…" at bounding box center [568, 149] width 83 height 272
type textarea "hero.attack("Treg")"
click at [587, 60] on div "# 抵 御 "Brak" 和 "Treg" ！ # 小 食 人 魔 攻 击 两 次 才 会 被 击 败 。 hero . moveRight ( ) hero…" at bounding box center [574, 149] width 70 height 272
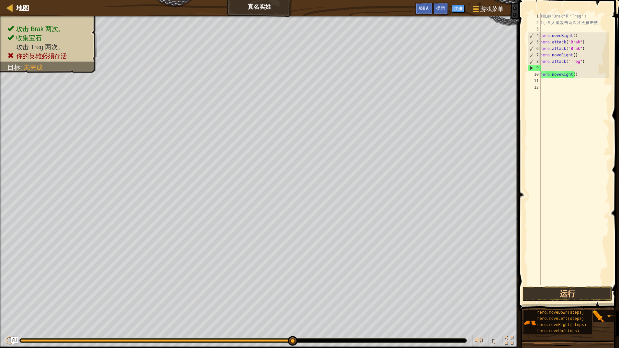
paste textarea "hero.attack("Treg")"
type textarea "hero.attack("Treg")"
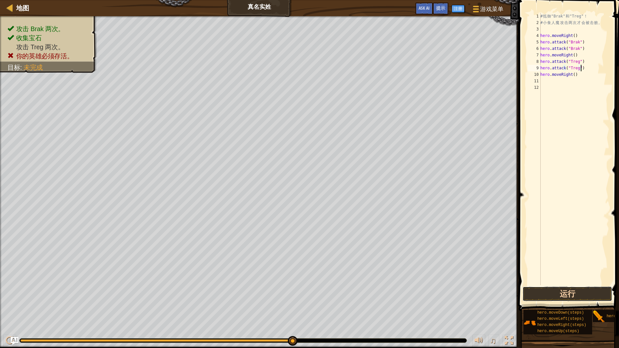
click at [572, 295] on button "运行" at bounding box center [568, 293] width 90 height 15
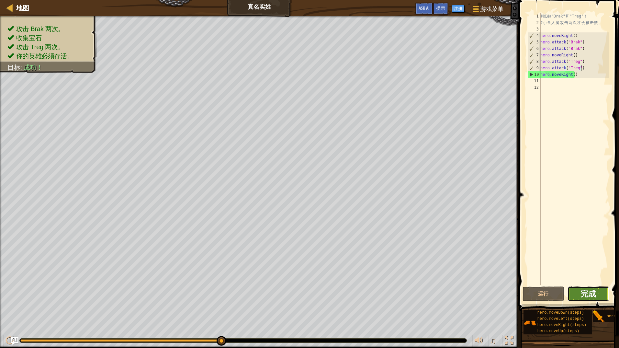
click at [586, 297] on span "完成" at bounding box center [589, 293] width 16 height 10
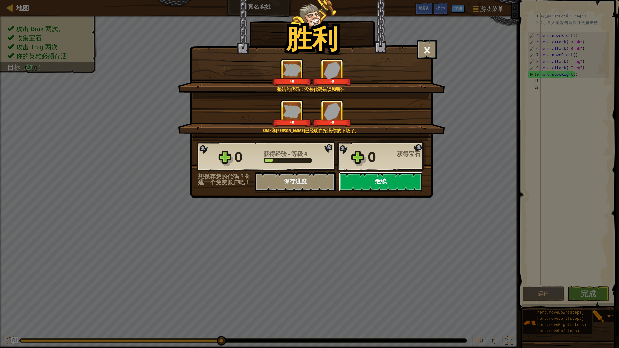
click at [382, 182] on button "继续" at bounding box center [381, 181] width 84 height 19
select select "zh-HANS"
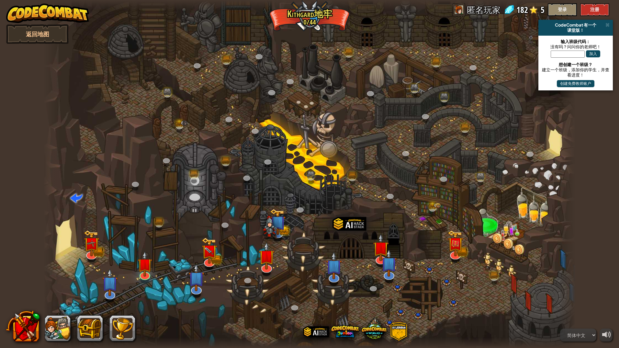
select select "zh-HANS"
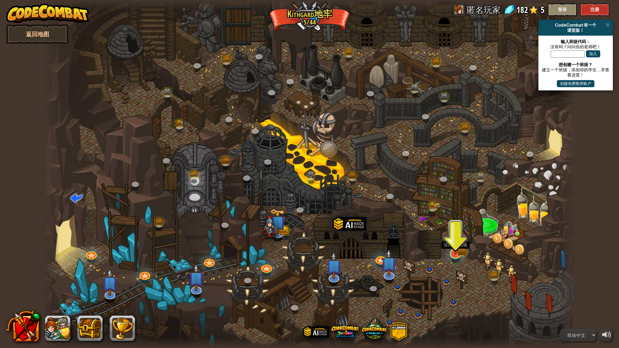
click at [456, 249] on img at bounding box center [455, 238] width 15 height 32
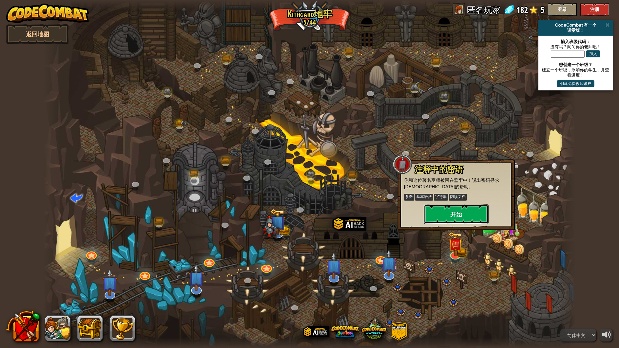
click at [452, 217] on button "开始" at bounding box center [456, 213] width 65 height 19
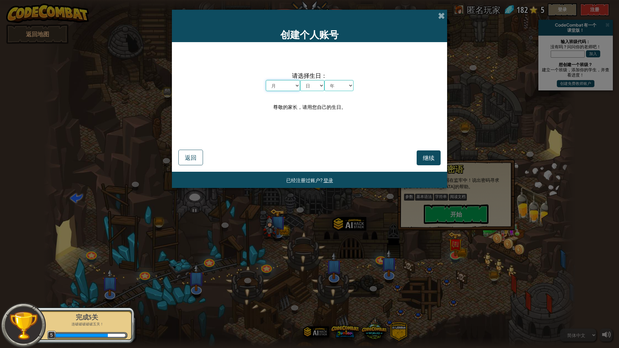
click at [290, 86] on select "月 一月 二月 三月 四月 五月 六月 七月 八月 九月 十月 十一月 十二月" at bounding box center [283, 85] width 34 height 11
select select "8"
click at [266, 80] on select "月 一月 二月 三月 四月 五月 六月 七月 八月 九月 十月 十一月 十二月" at bounding box center [283, 85] width 34 height 11
drag, startPoint x: 313, startPoint y: 79, endPoint x: 313, endPoint y: 83, distance: 3.9
click at [313, 79] on span "请选择生日：" at bounding box center [310, 75] width 88 height 9
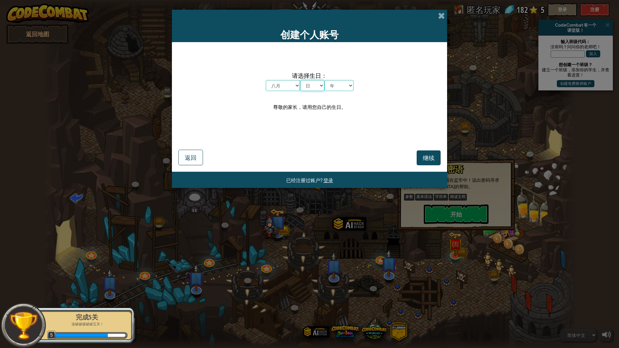
drag, startPoint x: 313, startPoint y: 84, endPoint x: 316, endPoint y: 88, distance: 5.4
click at [313, 84] on select "日 1 2 3 4 5 6 7 8 9 10 11 12 13 14 15 16 17 18 19 20 21 22 23 24 25 26 27 28 29…" at bounding box center [312, 85] width 24 height 11
select select "16"
click at [300, 80] on select "日 1 2 3 4 5 6 7 8 9 10 11 12 13 14 15 16 17 18 19 20 21 22 23 24 25 26 27 28 29…" at bounding box center [312, 85] width 24 height 11
click at [338, 82] on select "年 2025 2024 2023 2022 2021 2020 2019 2018 2017 2016 2015 2014 2013 2012 2011 20…" at bounding box center [339, 85] width 29 height 11
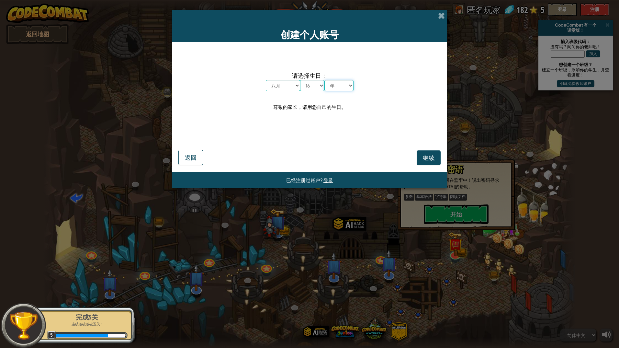
select select "2000"
click at [325, 80] on select "年 2025 2024 2023 2022 2021 2020 2019 2018 2017 2016 2015 2014 2013 2012 2011 20…" at bounding box center [339, 85] width 29 height 11
click at [429, 156] on span "继续" at bounding box center [429, 157] width 12 height 7
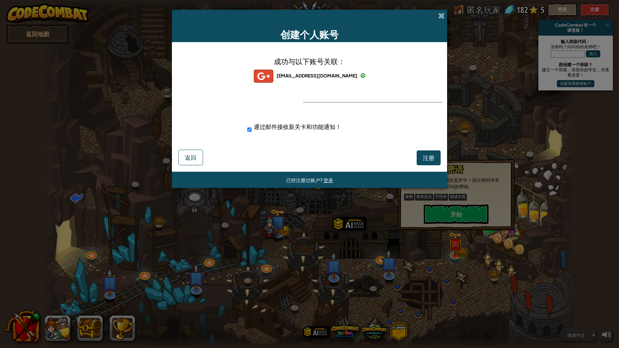
click at [276, 155] on div "注册 返回" at bounding box center [309, 157] width 262 height 17
click at [430, 157] on span "注册" at bounding box center [429, 157] width 12 height 7
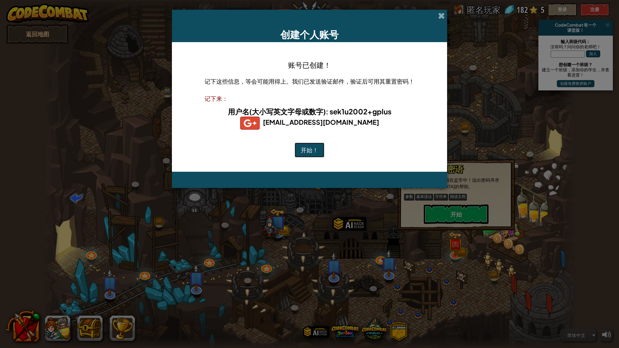
click at [313, 152] on button "开始！" at bounding box center [310, 150] width 30 height 15
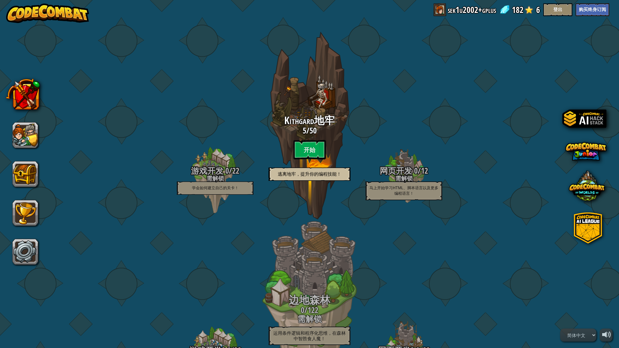
select select "zh-HANS"
click at [593, 11] on button "购买终身订阅" at bounding box center [593, 9] width 34 height 13
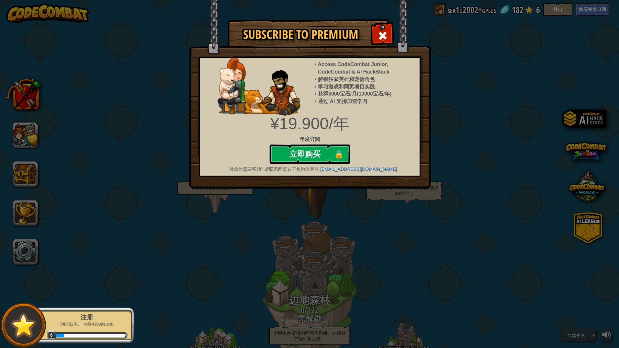
click at [454, 110] on div "Subscribe to Premium Access CodeCombat Junior, CodeCombat & AI HackStack 解锁独家英雄…" at bounding box center [309, 174] width 619 height 348
click at [307, 152] on button "立即购买 🔒" at bounding box center [309, 153] width 81 height 19
